Goal: Task Accomplishment & Management: Manage account settings

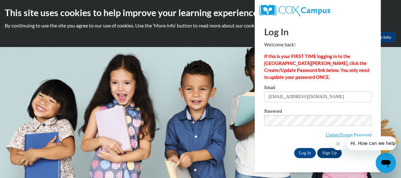
type input "[EMAIL_ADDRESS][DOMAIN_NAME]"
click at [294, 148] on input "Log In" at bounding box center [305, 153] width 22 height 10
click at [232, 119] on body "This site uses cookies to help improve your learning experience. By continuing …" at bounding box center [200, 89] width 401 height 178
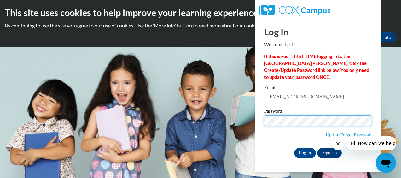
click at [294, 148] on input "Log In" at bounding box center [305, 153] width 22 height 10
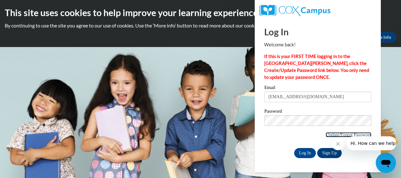
click at [346, 132] on link "Update/Forgot Password" at bounding box center [348, 134] width 46 height 5
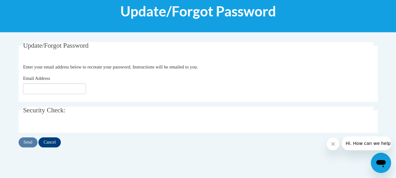
scroll to position [88, 0]
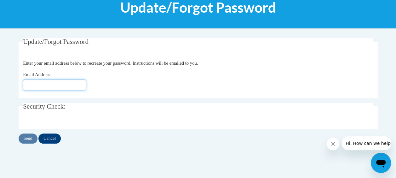
click at [52, 85] on input "Email Address" at bounding box center [54, 84] width 63 height 11
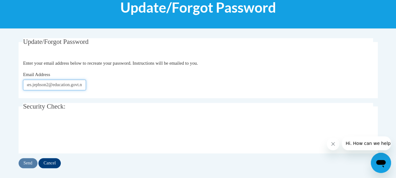
scroll to position [0, 13]
type input "[EMAIL_ADDRESS][DOMAIN_NAME]"
click at [29, 164] on input "Send" at bounding box center [28, 163] width 19 height 10
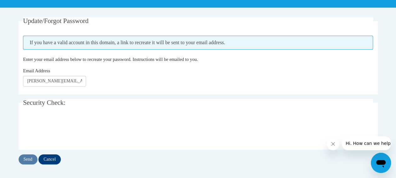
scroll to position [109, 0]
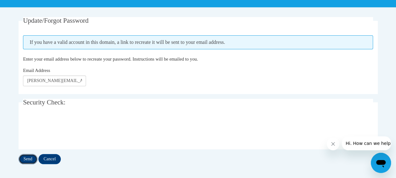
click at [29, 158] on input "Send" at bounding box center [28, 159] width 19 height 10
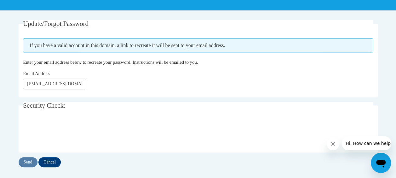
scroll to position [122, 0]
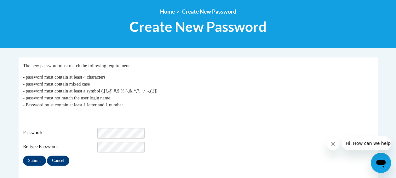
scroll to position [69, 0]
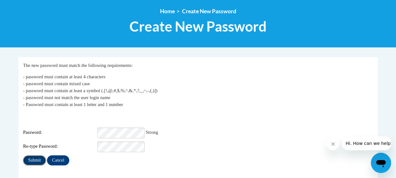
click at [30, 158] on input "Submit" at bounding box center [34, 160] width 23 height 10
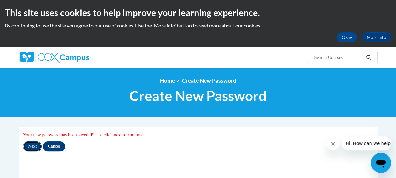
click at [35, 144] on input "Next" at bounding box center [32, 146] width 19 height 10
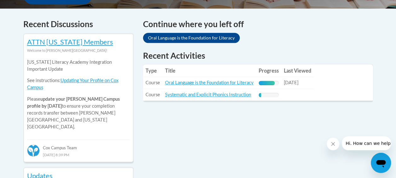
scroll to position [275, 0]
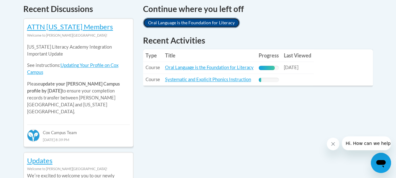
click at [197, 23] on link "Oral Language is the Foundation for Literacy" at bounding box center [191, 23] width 97 height 10
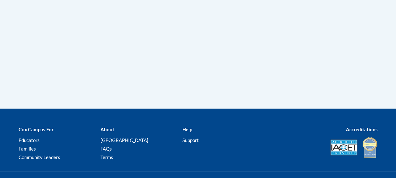
scroll to position [220, 0]
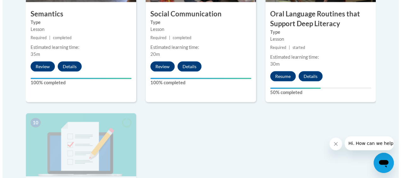
scroll to position [586, 0]
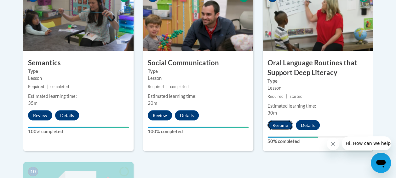
click at [281, 125] on button "Resume" at bounding box center [280, 125] width 26 height 10
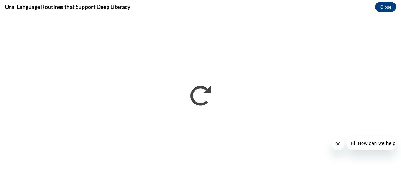
scroll to position [0, 0]
click at [338, 145] on icon "Close message from company" at bounding box center [337, 143] width 3 height 3
